Goal: Transaction & Acquisition: Purchase product/service

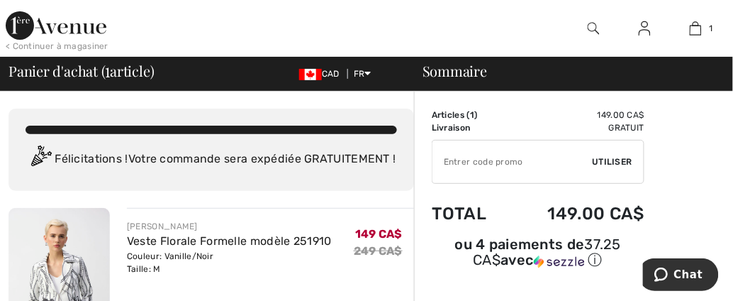
click at [615, 160] on span "Utiliser" at bounding box center [613, 161] width 40 height 13
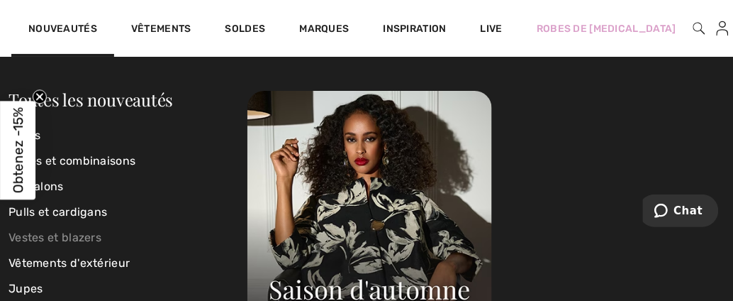
click at [48, 230] on link "Vestes et blazers" at bounding box center [128, 238] width 239 height 26
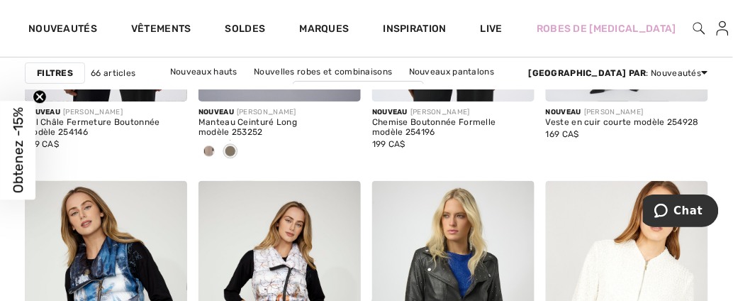
scroll to position [1842, 0]
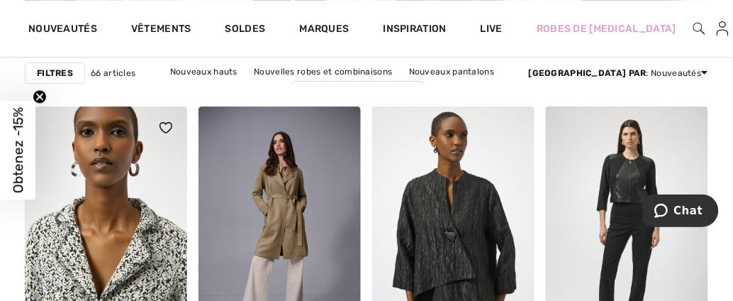
click at [148, 257] on img at bounding box center [106, 228] width 162 height 244
click at [167, 246] on img at bounding box center [106, 228] width 162 height 244
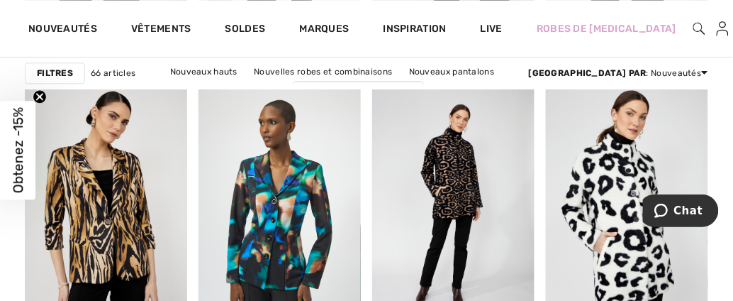
scroll to position [4999, 0]
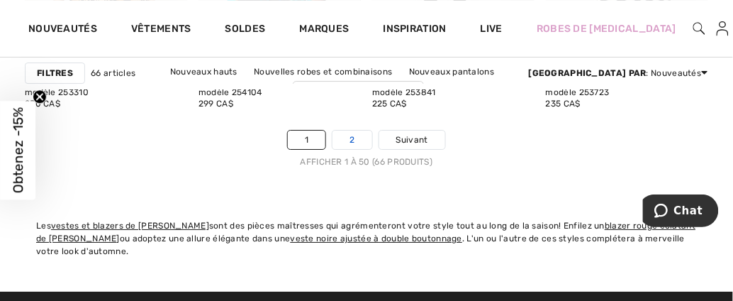
click at [353, 138] on link "2" at bounding box center [351, 139] width 39 height 18
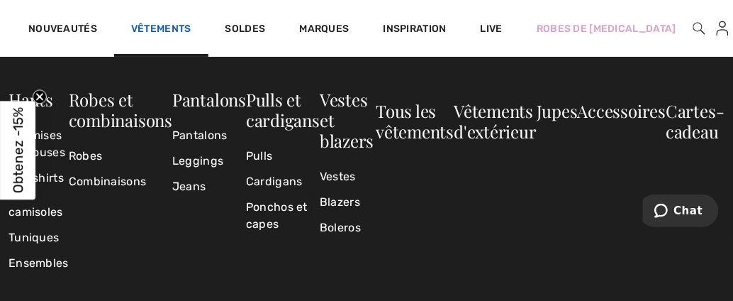
click at [164, 23] on link "Vêtements" at bounding box center [161, 30] width 60 height 15
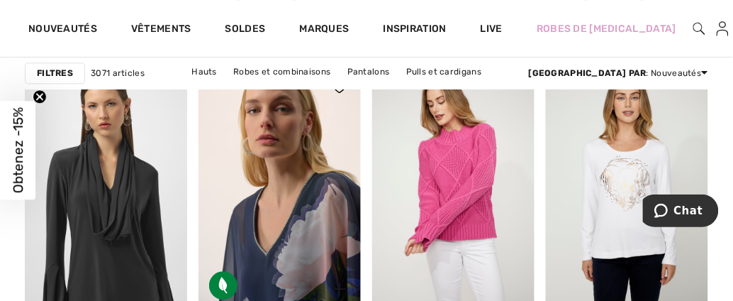
scroll to position [4999, 0]
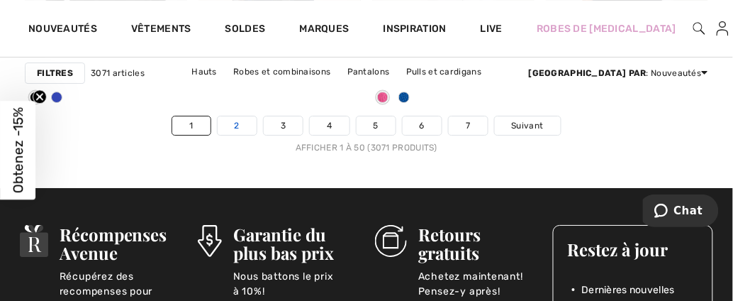
click at [237, 135] on link "2" at bounding box center [237, 125] width 39 height 18
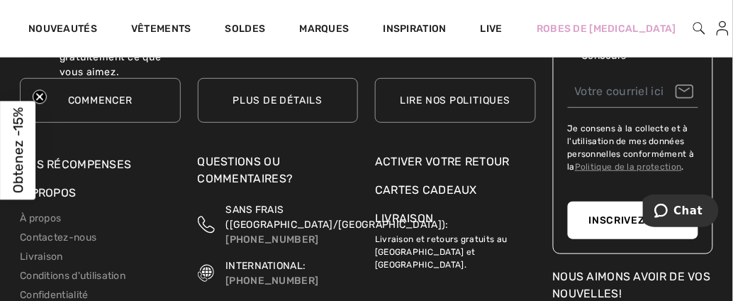
scroll to position [4999, 0]
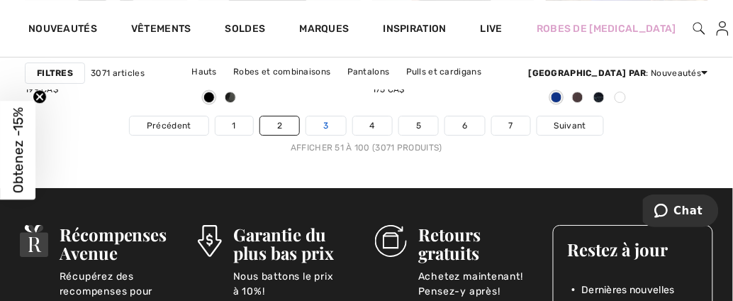
click at [330, 123] on link "3" at bounding box center [325, 125] width 39 height 18
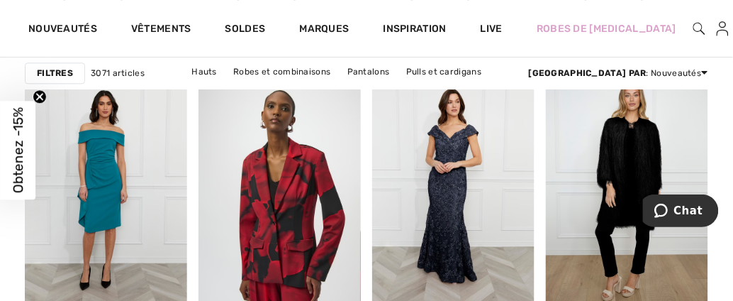
scroll to position [4999, 0]
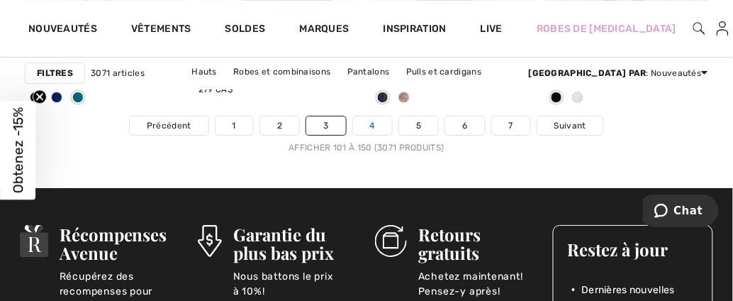
click at [371, 122] on link "4" at bounding box center [372, 125] width 39 height 18
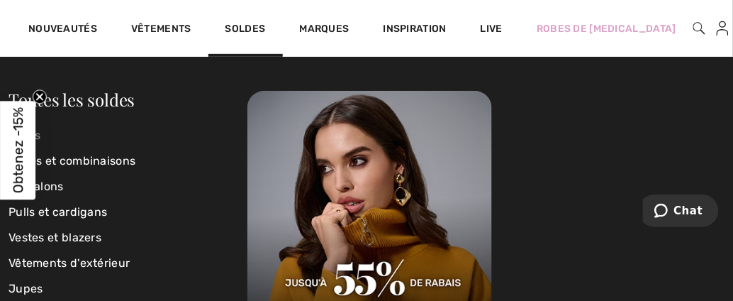
scroll to position [5525, 0]
click at [67, 234] on link "Vestes et blazers" at bounding box center [128, 238] width 239 height 26
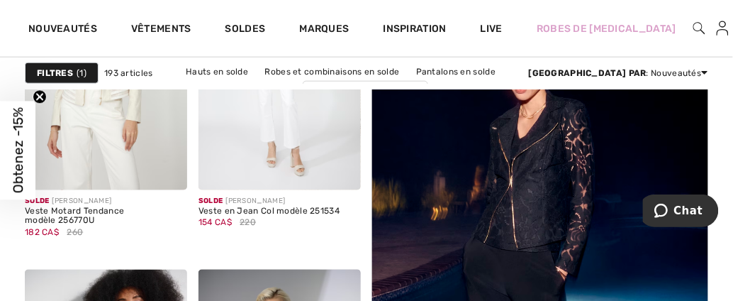
scroll to position [526, 0]
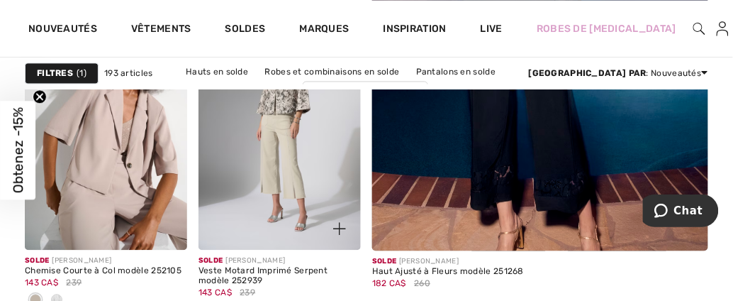
click at [286, 140] on img at bounding box center [280, 128] width 162 height 244
